Goal: Task Accomplishment & Management: Manage account settings

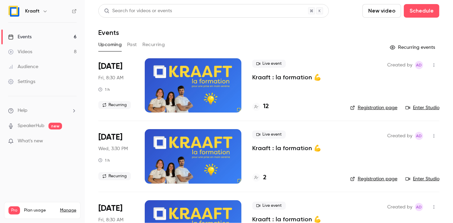
click at [131, 49] on button "Past" at bounding box center [132, 44] width 10 height 11
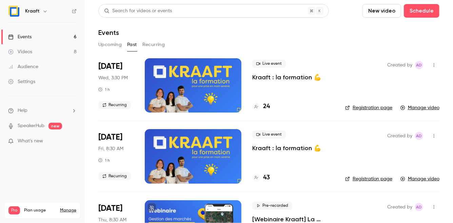
click at [183, 79] on div at bounding box center [193, 85] width 97 height 54
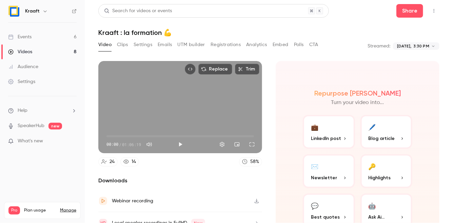
click at [434, 12] on icon "Top Bar Actions" at bounding box center [433, 10] width 5 height 5
click at [350, 17] on div at bounding box center [226, 111] width 453 height 223
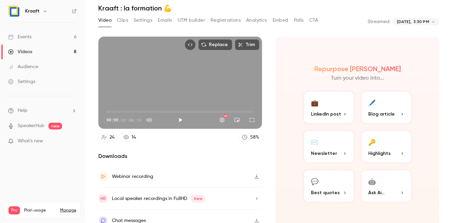
scroll to position [33, 0]
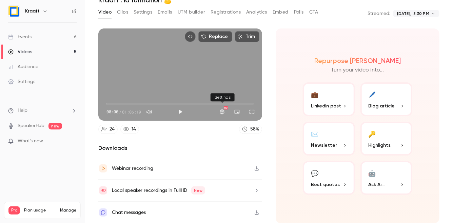
click at [223, 112] on button "Settings" at bounding box center [222, 112] width 14 height 14
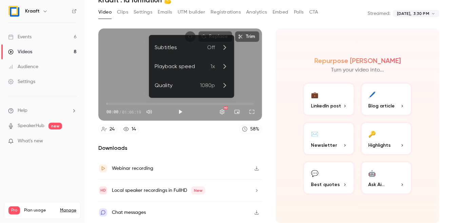
click at [223, 112] on div at bounding box center [226, 111] width 453 height 223
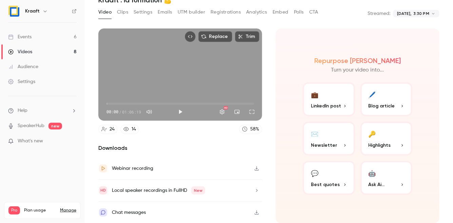
scroll to position [0, 0]
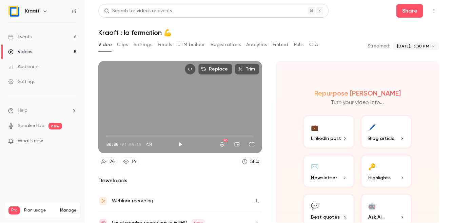
click at [125, 44] on button "Clips" at bounding box center [122, 44] width 11 height 11
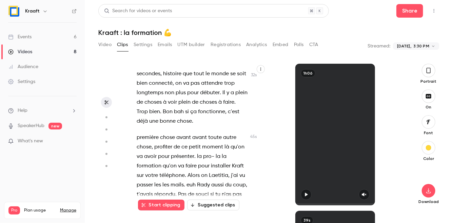
scroll to position [120, 0]
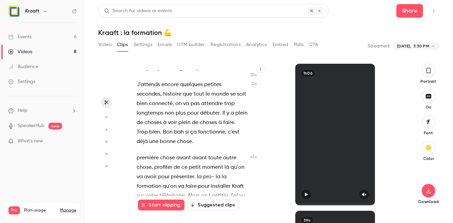
click at [135, 44] on button "Settings" at bounding box center [142, 44] width 19 height 11
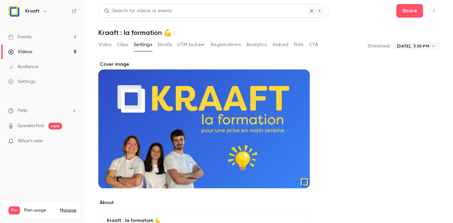
click at [431, 9] on icon "Top Bar Actions" at bounding box center [433, 10] width 5 height 5
click at [432, 9] on div at bounding box center [226, 111] width 453 height 223
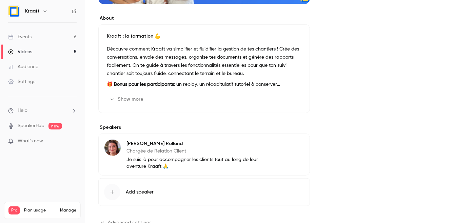
scroll to position [205, 0]
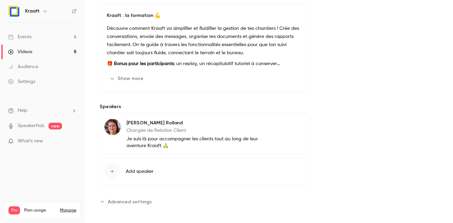
click at [120, 201] on span "Advanced settings" at bounding box center [130, 201] width 44 height 7
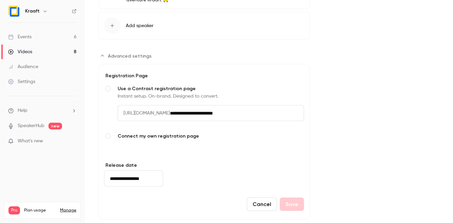
scroll to position [363, 0]
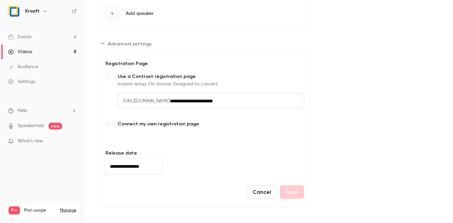
click at [170, 101] on span "[URL][DOMAIN_NAME]" at bounding box center [144, 101] width 52 height 16
